Goal: Information Seeking & Learning: Check status

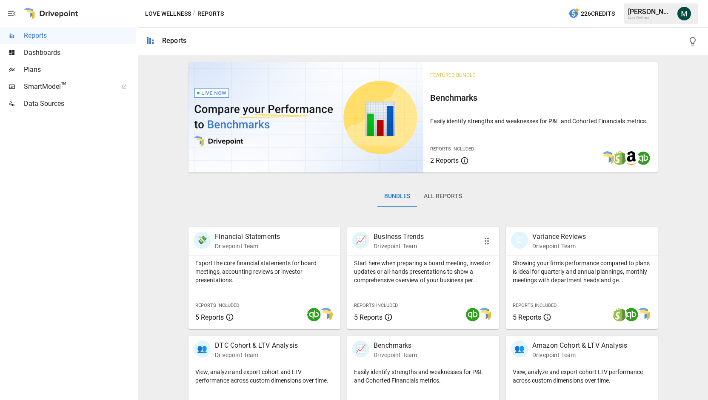
scroll to position [150, 0]
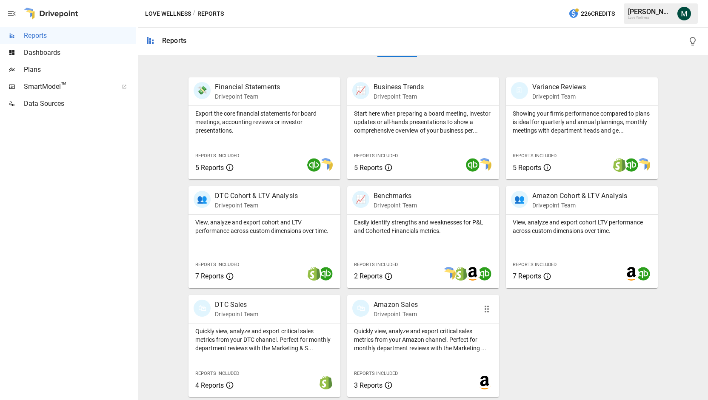
click at [397, 306] on p "Amazon Sales" at bounding box center [396, 305] width 44 height 10
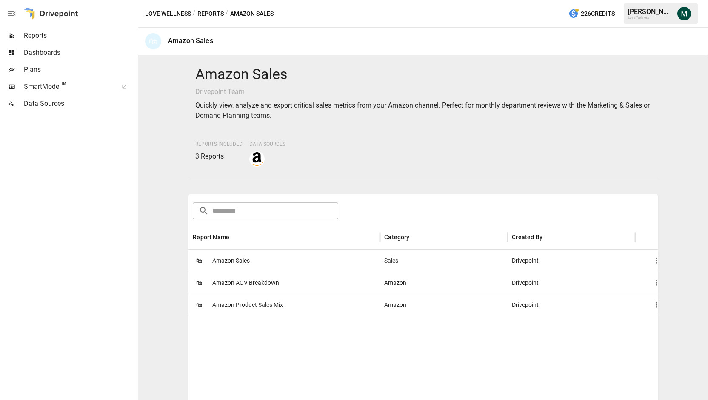
click at [230, 261] on span "Amazon Sales" at bounding box center [230, 261] width 37 height 22
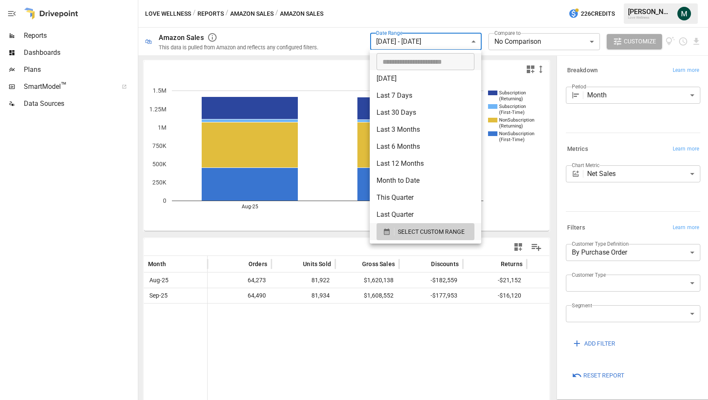
click at [448, 0] on body "**********" at bounding box center [354, 0] width 708 height 0
click at [438, 230] on span "SELECT CUSTOM RANGE" at bounding box center [431, 232] width 67 height 11
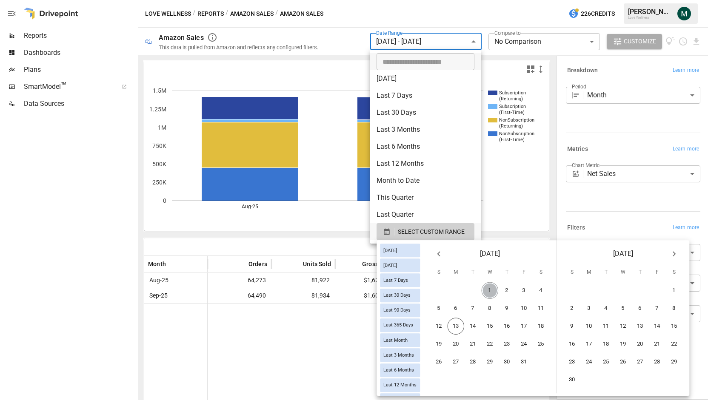
click at [491, 291] on button "1" at bounding box center [490, 290] width 17 height 17
click at [544, 308] on button "11" at bounding box center [541, 308] width 17 height 17
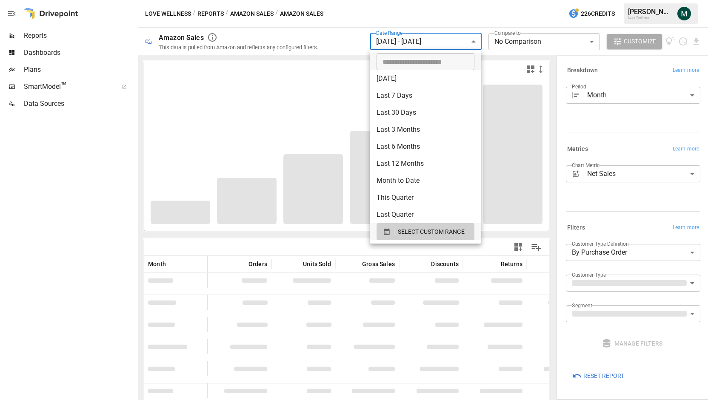
click at [648, 95] on div at bounding box center [354, 200] width 708 height 400
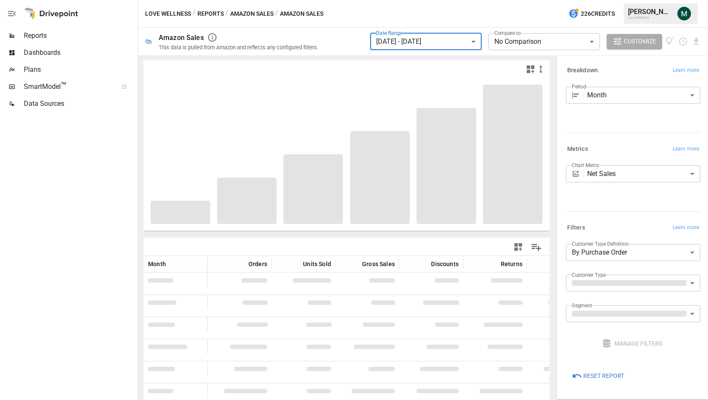
click at [622, 0] on body "**********" at bounding box center [354, 0] width 708 height 0
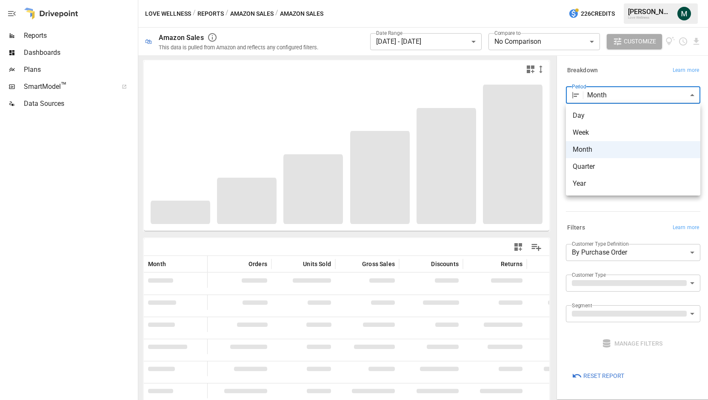
click at [619, 131] on span "Week" at bounding box center [633, 133] width 121 height 10
type input "****"
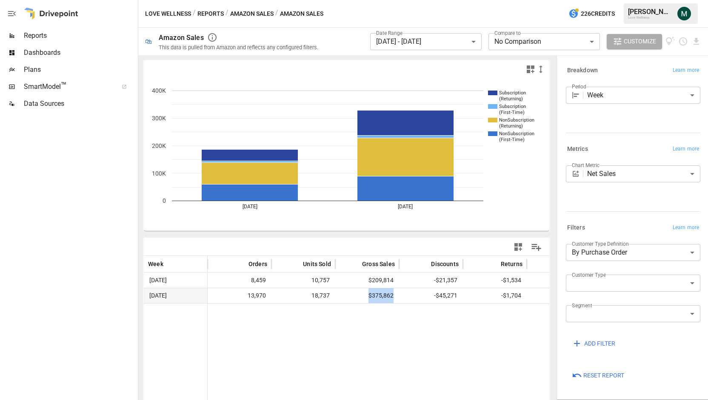
drag, startPoint x: 368, startPoint y: 295, endPoint x: 400, endPoint y: 298, distance: 32.5
click at [400, 298] on div "[DATE] 13,970 18,737 $375,862 -$45,271 -$1,704 $328,888 $5,343" at bounding box center [622, 295] width 957 height 15
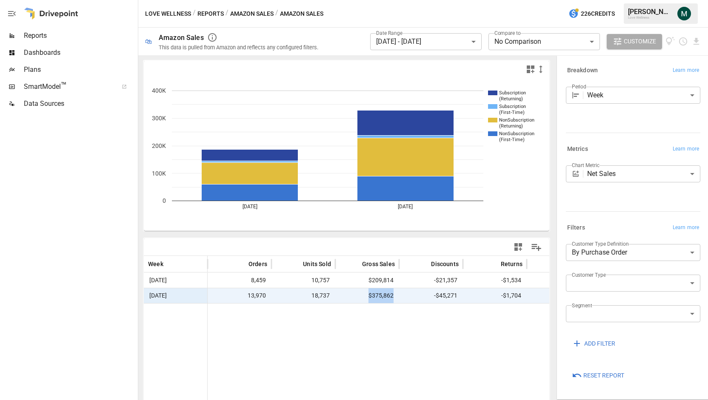
copy span "$375,862"
drag, startPoint x: 368, startPoint y: 297, endPoint x: 415, endPoint y: 300, distance: 46.9
click at [415, 300] on div "[DATE] $375,862 -$45,271 -$1,704 $328,888 $5,343 $24 $334,254 -$25,629 -$32,402" at bounding box center [432, 295] width 957 height 15
copy span "$328,888"
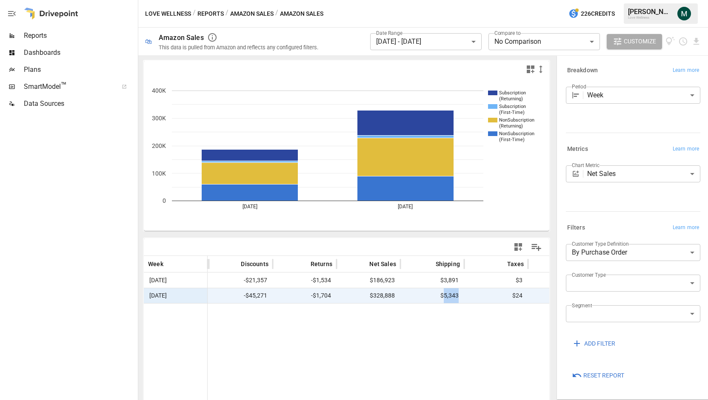
drag, startPoint x: 442, startPoint y: 291, endPoint x: 466, endPoint y: 297, distance: 24.1
click at [466, 297] on div "[DATE] 18,737 $375,862 -$45,271 -$1,704 $328,888 $5,343 $24 $334,254 -$25,629" at bounding box center [432, 295] width 957 height 15
copy span "5,343"
drag, startPoint x: 245, startPoint y: 295, endPoint x: 273, endPoint y: 297, distance: 27.7
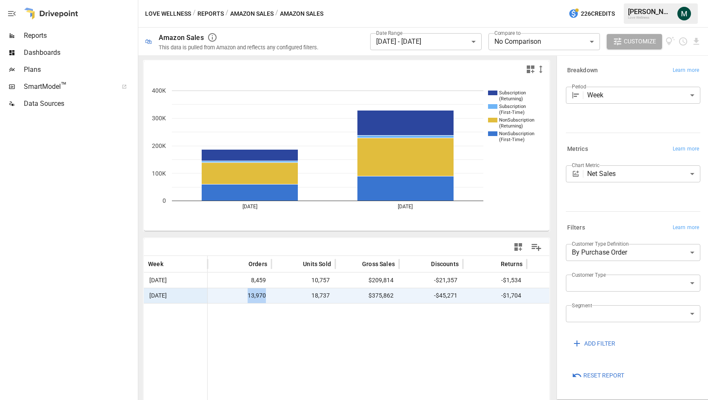
click at [273, 297] on div "[DATE] 13,970 18,737 $375,862 -$45,271 -$1,704 $328,888 $5,343" at bounding box center [622, 295] width 957 height 15
copy span "13,970"
click at [633, 0] on body "**********" at bounding box center [354, 0] width 708 height 0
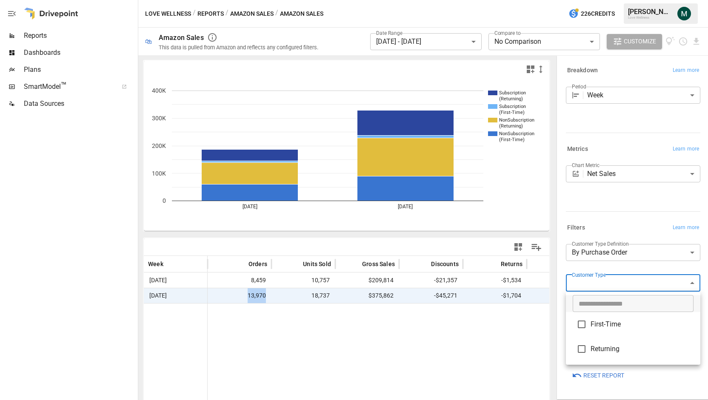
click at [621, 331] on li "First-Time" at bounding box center [633, 324] width 134 height 25
type input "**********"
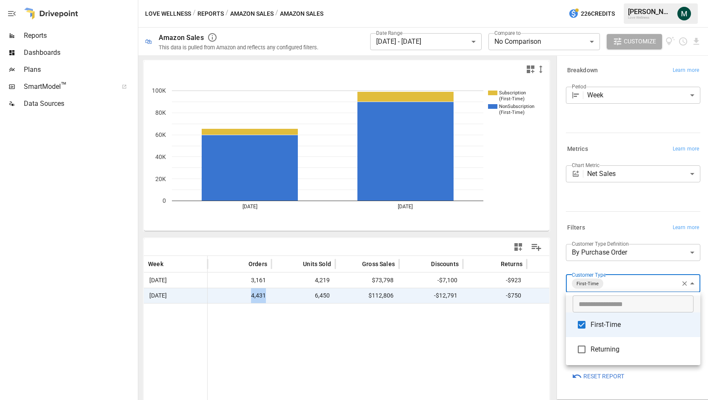
click at [591, 354] on span "Returning" at bounding box center [642, 350] width 103 height 10
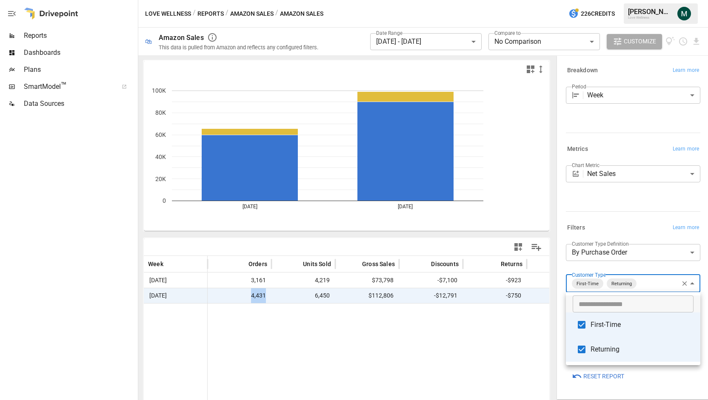
click at [603, 324] on span "First-Time" at bounding box center [642, 325] width 103 height 10
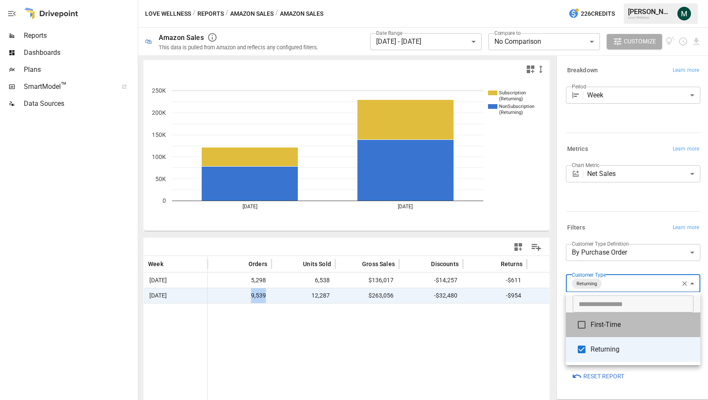
click at [608, 323] on span "First-Time" at bounding box center [642, 325] width 103 height 10
type input "**********"
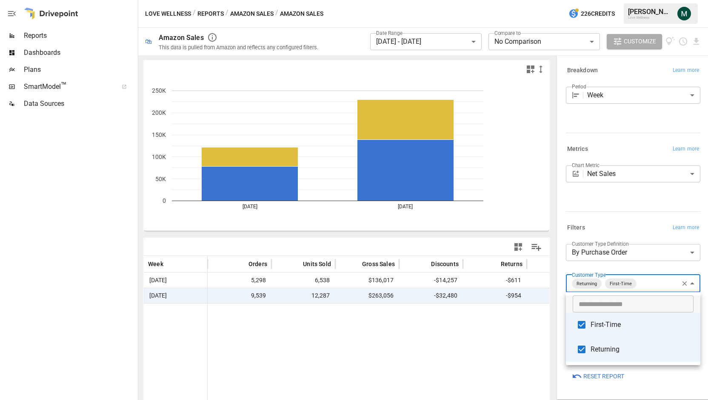
click at [402, 335] on div at bounding box center [354, 200] width 708 height 400
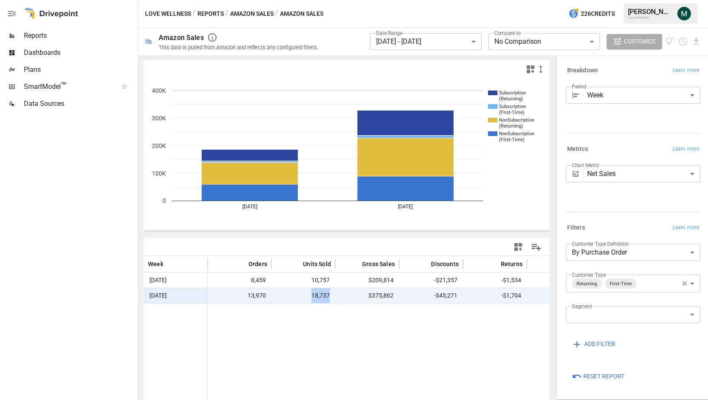
drag, startPoint x: 304, startPoint y: 295, endPoint x: 341, endPoint y: 299, distance: 37.3
click at [341, 299] on div "[DATE] 13,970 18,737 $375,862 -$45,271 -$1,704 $328,888 $5,343" at bounding box center [622, 295] width 957 height 15
copy span "18,737"
